Goal: Task Accomplishment & Management: Use online tool/utility

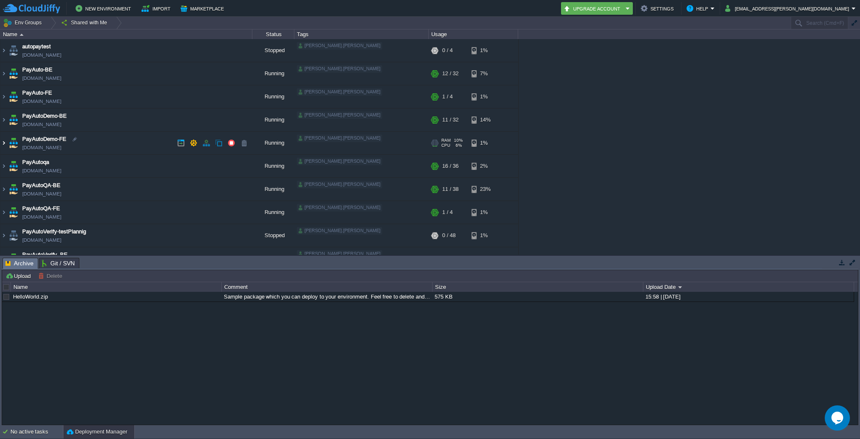
click at [3, 144] on img at bounding box center [3, 142] width 7 height 23
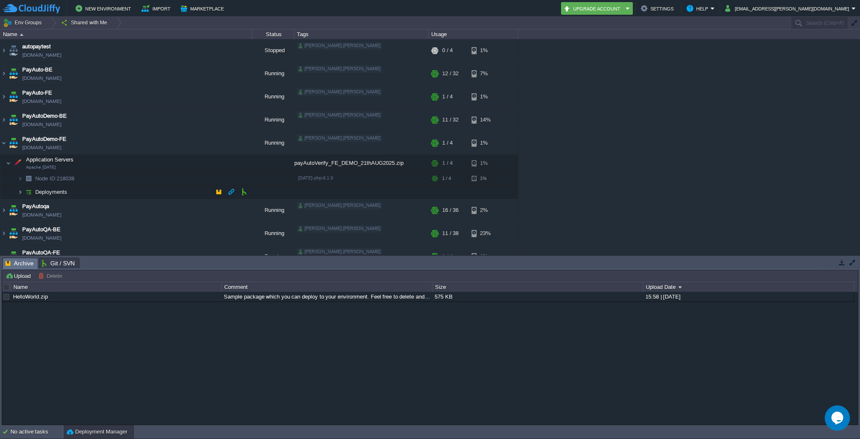
click at [21, 192] on img at bounding box center [20, 191] width 5 height 13
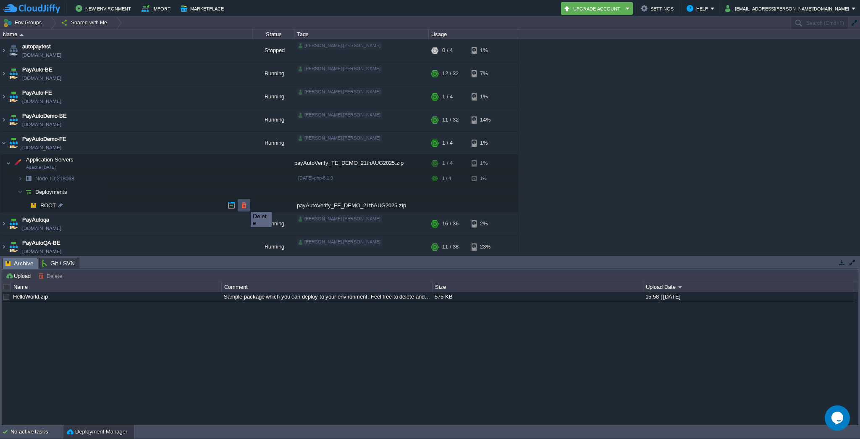
click at [244, 204] on button "button" at bounding box center [244, 205] width 8 height 8
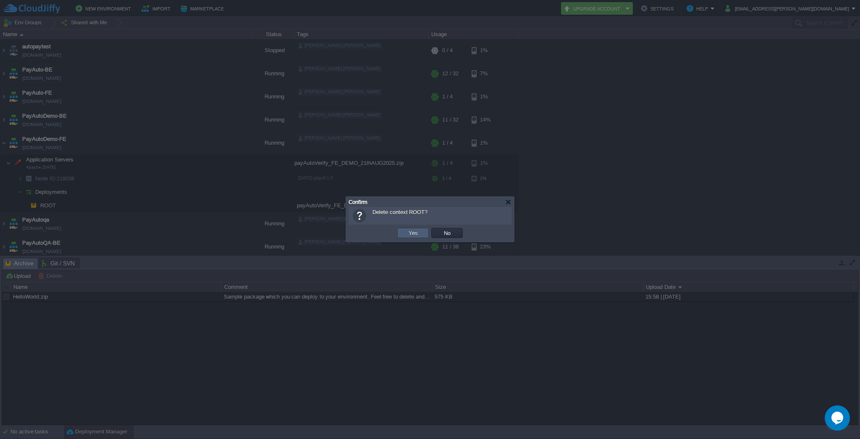
click at [404, 229] on td "Yes" at bounding box center [413, 233] width 32 height 10
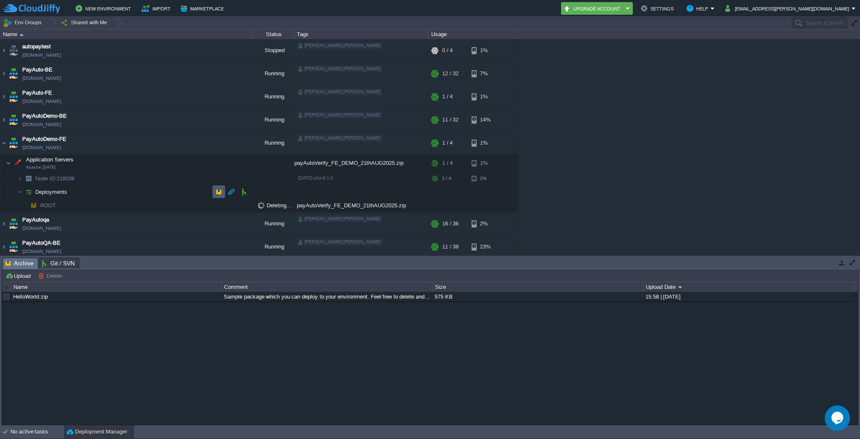
click at [219, 191] on button "button" at bounding box center [219, 192] width 8 height 8
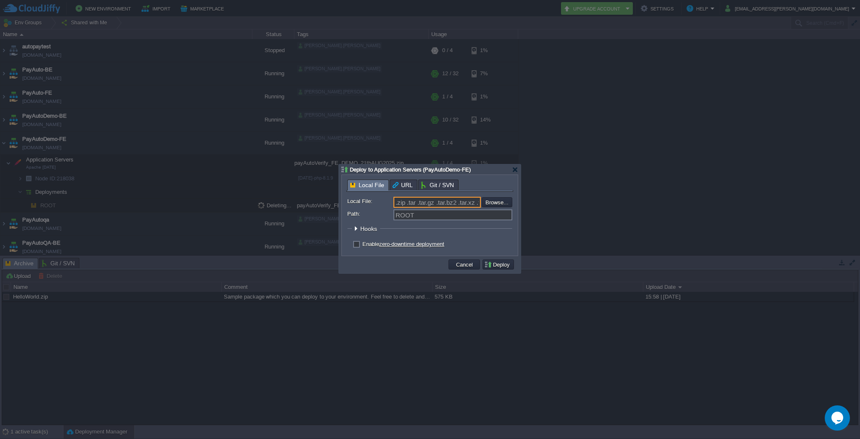
click at [425, 205] on input ".zip .tar .tar.gz .tar.bz2 .tar.xz .tar.lzma .tar.Z .tgz .tbz .taz .tlz .txz .g…" at bounding box center [437, 202] width 87 height 11
click at [504, 203] on input "file" at bounding box center [459, 202] width 106 height 10
type input "C:\fakepath\payAutoVerify_FE_DEMO_26thAUG2025.zip"
type input "payAutoVerify_FE_DEMO_26thAUG2025.zip"
click at [362, 245] on label "Enable zero-downtime deployment" at bounding box center [403, 244] width 82 height 6
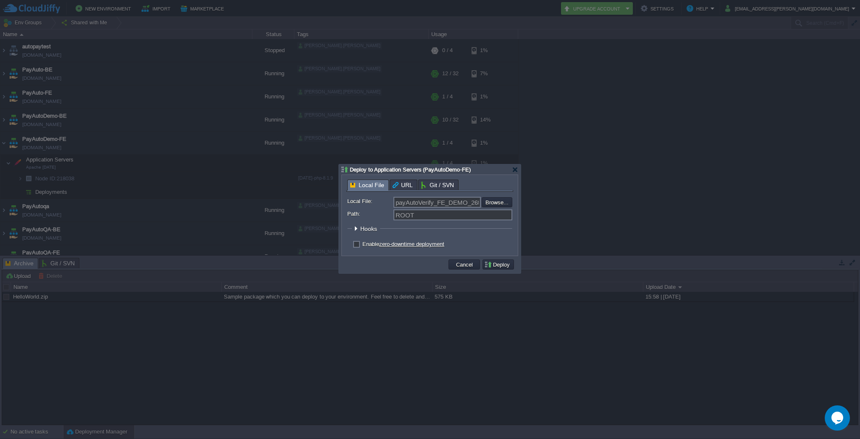
click at [356, 245] on input "checkbox" at bounding box center [355, 244] width 5 height 5
checkbox input "true"
click at [496, 271] on td "Deploy" at bounding box center [498, 264] width 34 height 13
click at [494, 263] on button "Deploy" at bounding box center [498, 264] width 28 height 8
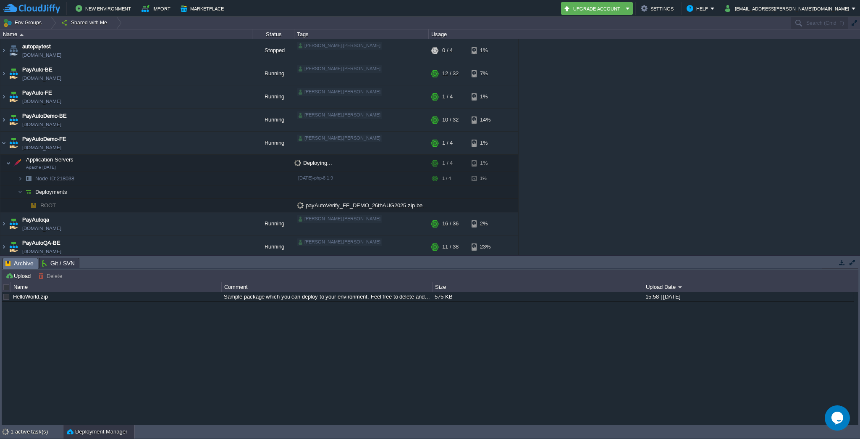
click at [411, 385] on div "HelloWorld.zip Sample package which you can deploy to your environment. Feel fr…" at bounding box center [430, 358] width 856 height 132
